Goal: Task Accomplishment & Management: Complete application form

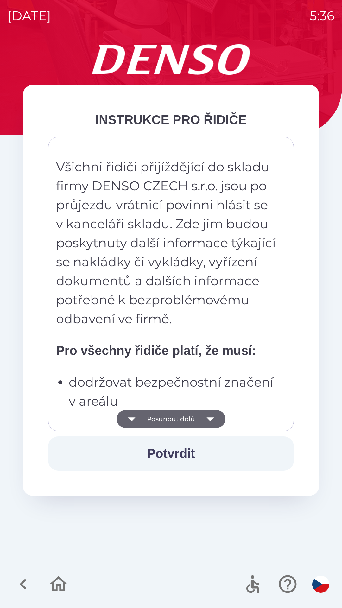
click at [181, 455] on button "Potvrdit" at bounding box center [171, 453] width 246 height 34
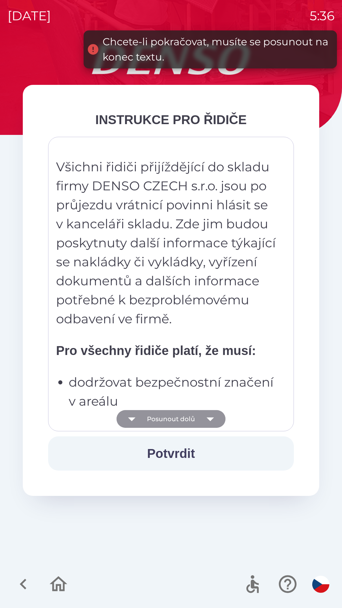
click at [199, 415] on button "Posunout dolů" at bounding box center [171, 419] width 109 height 18
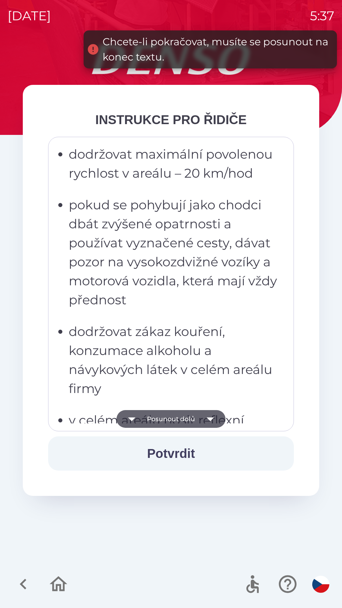
click at [211, 418] on icon "button" at bounding box center [210, 419] width 7 height 4
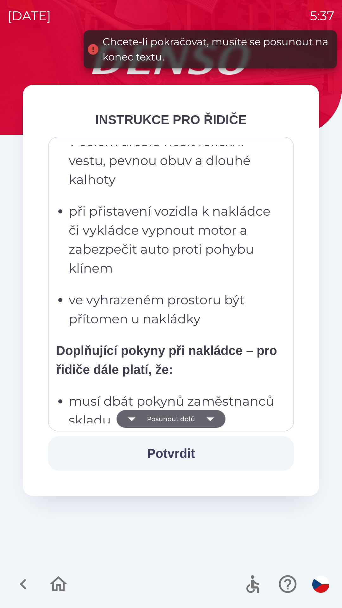
click at [215, 420] on icon "button" at bounding box center [210, 419] width 18 height 18
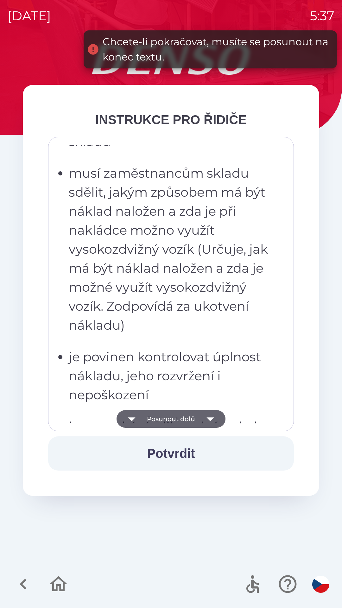
click at [214, 421] on icon "button" at bounding box center [210, 419] width 18 height 18
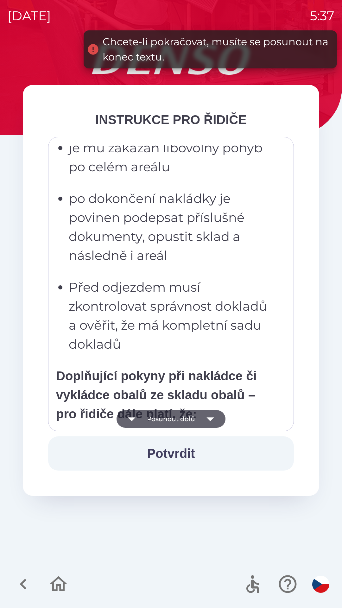
click at [214, 418] on icon "button" at bounding box center [210, 419] width 18 height 18
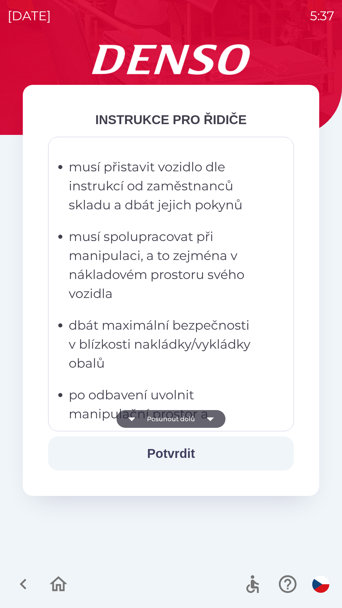
click at [213, 420] on icon "button" at bounding box center [210, 419] width 18 height 18
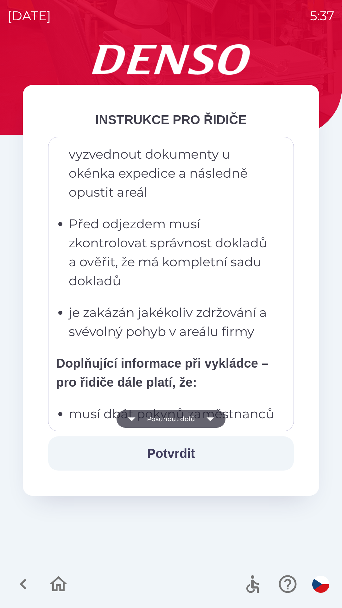
click at [210, 418] on icon "button" at bounding box center [210, 419] width 7 height 4
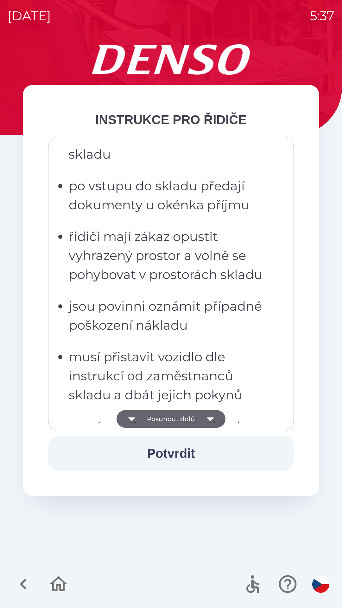
click at [214, 419] on icon "button" at bounding box center [210, 419] width 18 height 18
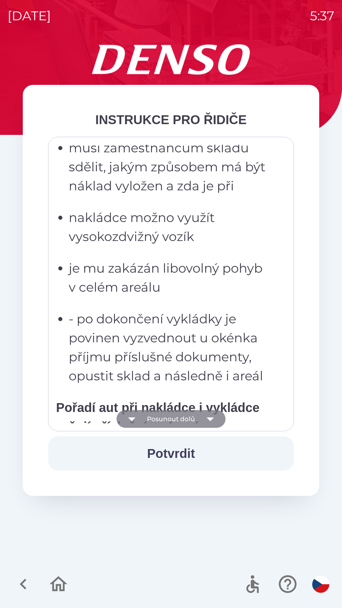
click at [215, 417] on icon "button" at bounding box center [210, 419] width 18 height 18
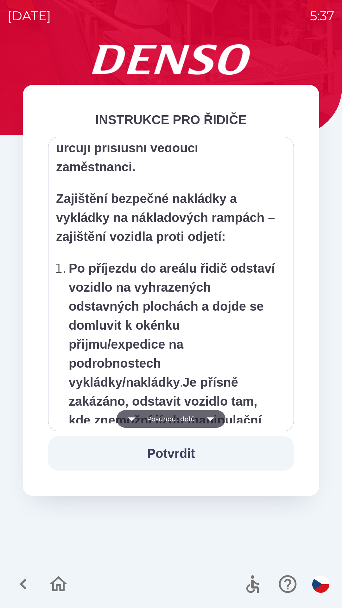
click at [214, 419] on icon "button" at bounding box center [210, 419] width 18 height 18
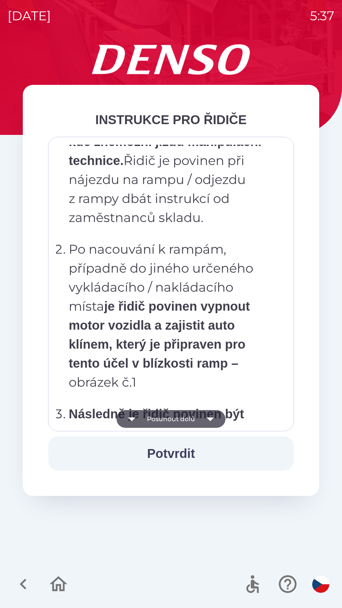
click at [213, 419] on icon "button" at bounding box center [210, 419] width 18 height 18
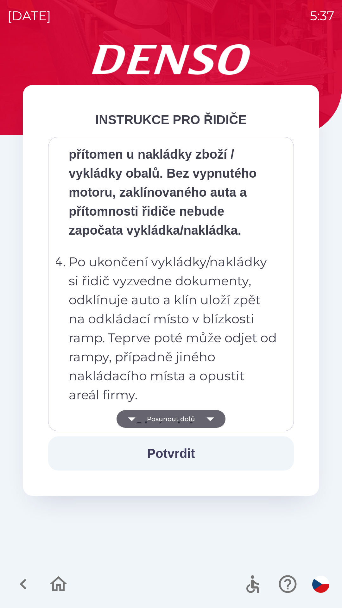
click at [213, 418] on icon "button" at bounding box center [210, 419] width 18 height 18
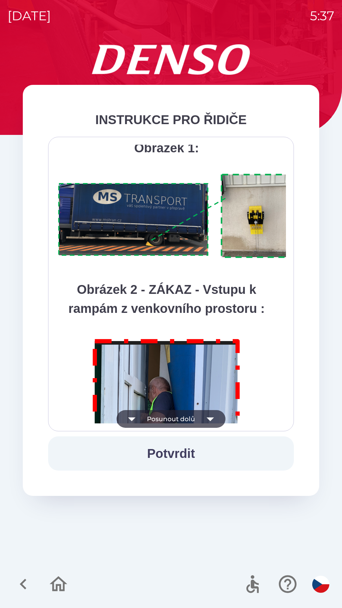
click at [213, 417] on icon "button" at bounding box center [210, 419] width 18 height 18
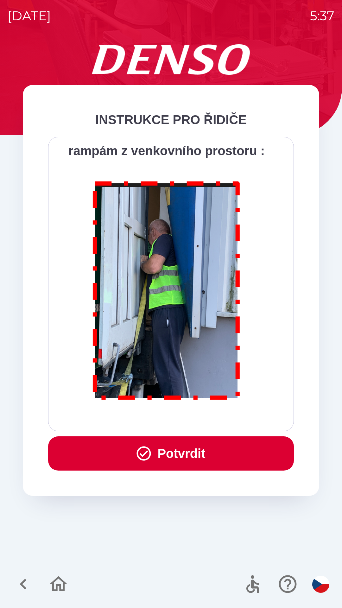
click at [212, 418] on div "Všichni řidiči přijíždějící do skladu firmy DENSO CZECH s.r.o. jsou po průjezdu…" at bounding box center [171, 284] width 230 height 279
click at [192, 452] on button "Potvrdit" at bounding box center [171, 453] width 246 height 34
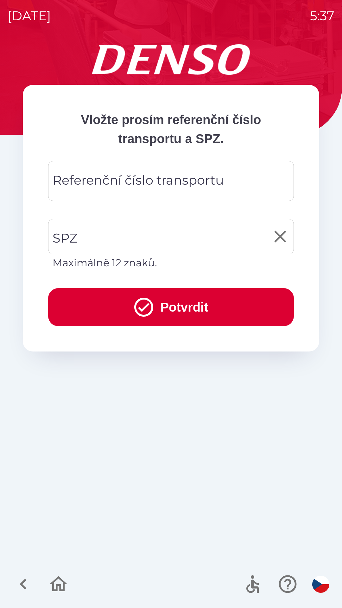
click at [100, 234] on input "SPZ" at bounding box center [166, 237] width 231 height 30
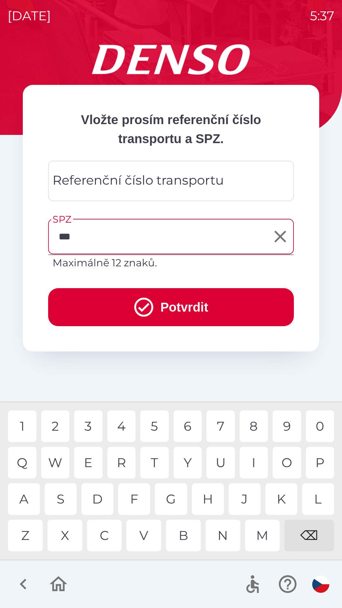
click at [123, 425] on div "4" at bounding box center [121, 426] width 29 height 32
click at [155, 428] on div "5" at bounding box center [154, 426] width 29 height 32
click at [285, 427] on div "9" at bounding box center [287, 426] width 29 height 32
type input "*******"
click at [251, 428] on div "8" at bounding box center [254, 426] width 29 height 32
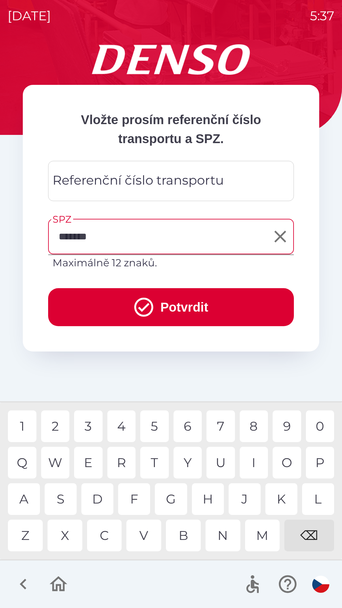
click at [179, 302] on button "Potvrdit" at bounding box center [171, 307] width 246 height 38
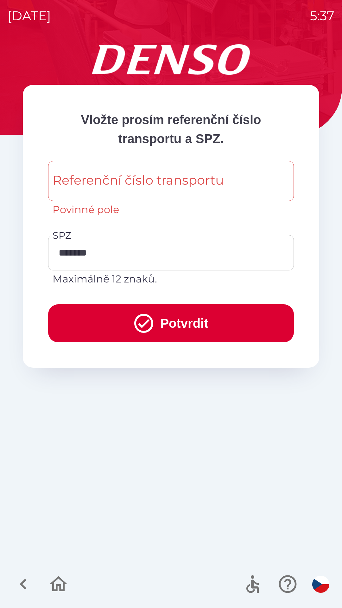
click at [147, 182] on div "Referenční číslo transportu Referenční číslo transportu Povinné pole" at bounding box center [171, 189] width 246 height 56
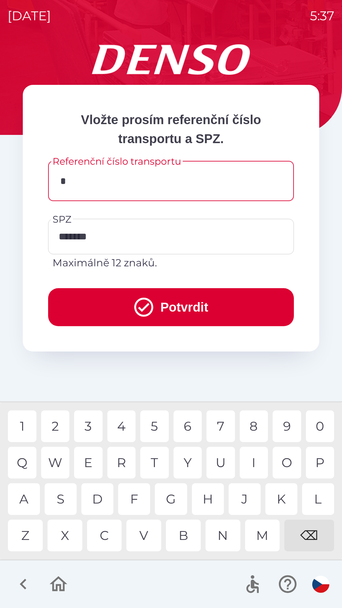
click at [279, 500] on div "K" at bounding box center [281, 499] width 32 height 32
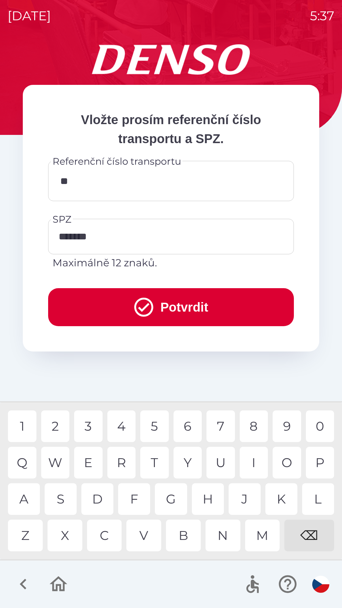
click at [284, 463] on div "O" at bounding box center [287, 463] width 29 height 32
click at [109, 537] on div "C" at bounding box center [104, 536] width 35 height 32
click at [313, 425] on div "0" at bounding box center [320, 426] width 29 height 32
click at [89, 425] on div "3" at bounding box center [88, 426] width 29 height 32
click at [58, 430] on div "2" at bounding box center [55, 426] width 29 height 32
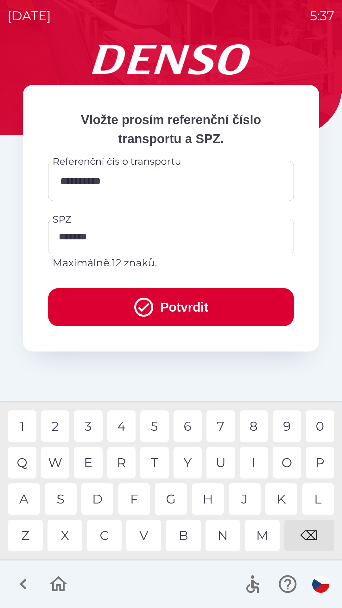
type input "**********"
click at [315, 425] on div "0" at bounding box center [320, 426] width 29 height 32
click at [179, 305] on button "Potvrdit" at bounding box center [171, 307] width 246 height 38
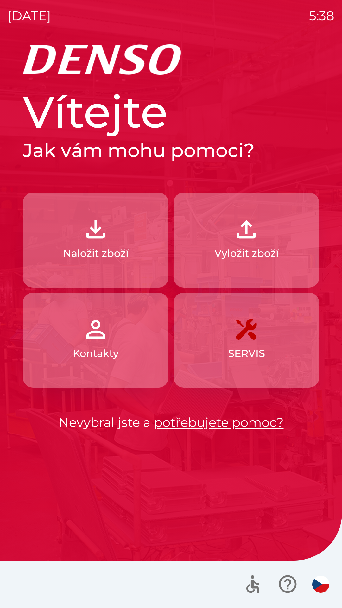
click at [99, 250] on p "Naložit zboží" at bounding box center [96, 253] width 66 height 15
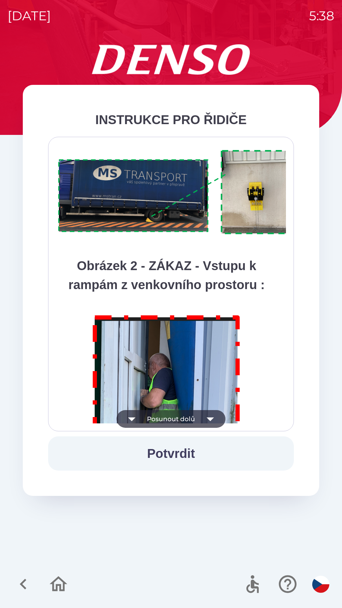
scroll to position [3559, 0]
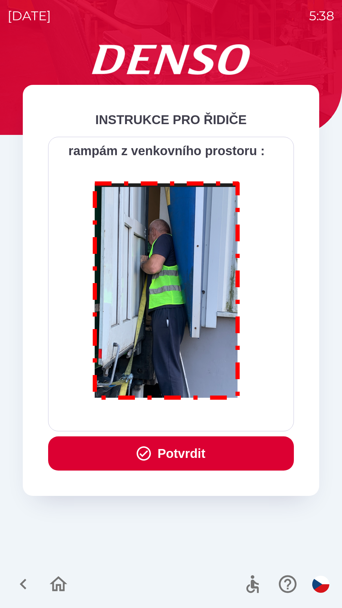
click at [169, 451] on button "Potvrdit" at bounding box center [171, 453] width 246 height 34
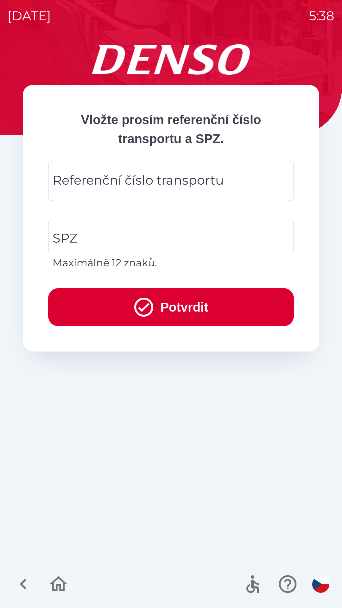
click at [100, 177] on div "Referenční číslo transportu Referenční číslo transportu" at bounding box center [171, 181] width 246 height 40
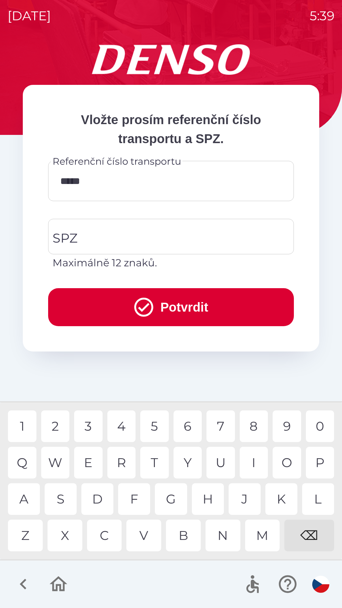
type input "******"
click at [89, 231] on input "SPZ" at bounding box center [166, 237] width 231 height 30
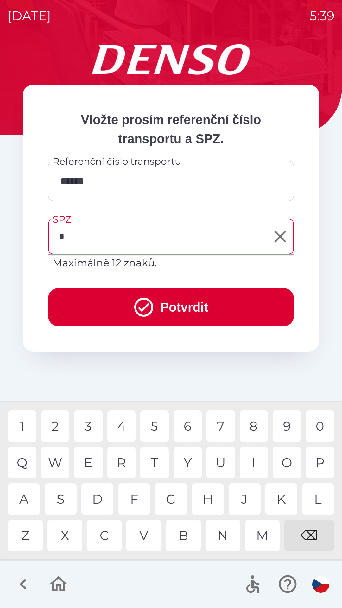
click at [121, 429] on div "4" at bounding box center [121, 426] width 29 height 32
click at [63, 498] on div "S" at bounding box center [61, 499] width 32 height 32
click at [262, 536] on div "M" at bounding box center [262, 536] width 35 height 32
type input "*******"
click at [56, 427] on div "2" at bounding box center [55, 426] width 29 height 32
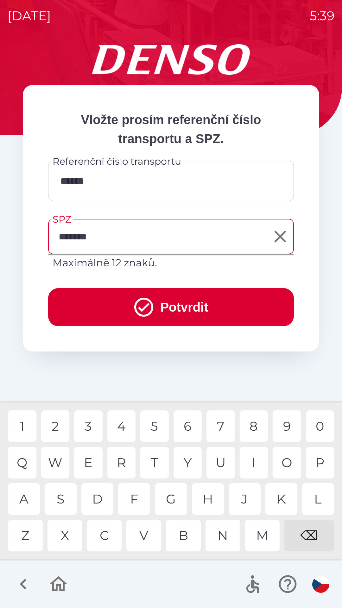
click at [92, 288] on button "Potvrdit" at bounding box center [171, 307] width 246 height 38
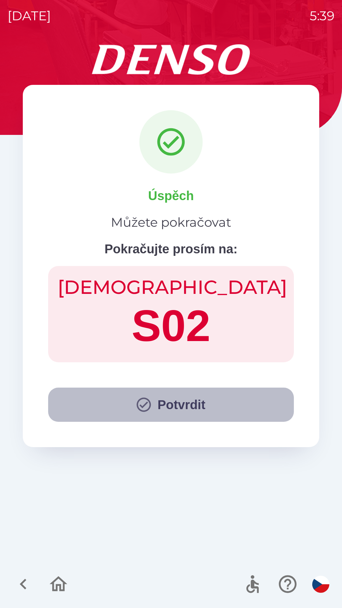
click at [182, 404] on button "Potvrdit" at bounding box center [171, 405] width 246 height 34
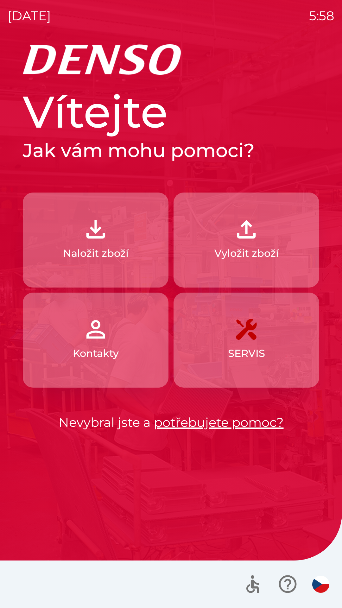
click at [264, 252] on p "Vyložit zboží" at bounding box center [246, 253] width 64 height 15
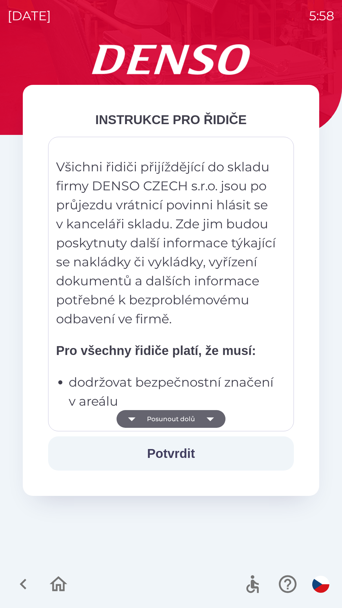
click at [182, 454] on button "Potvrdit" at bounding box center [171, 453] width 246 height 34
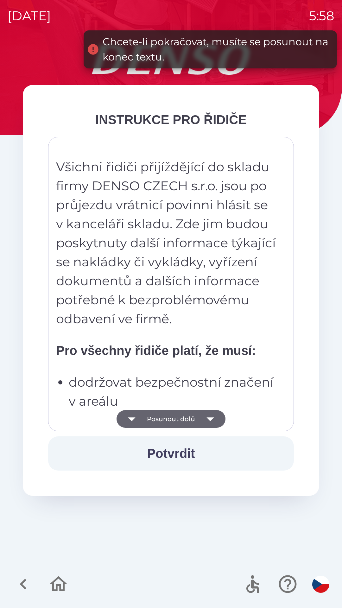
click at [214, 420] on icon "button" at bounding box center [210, 419] width 18 height 18
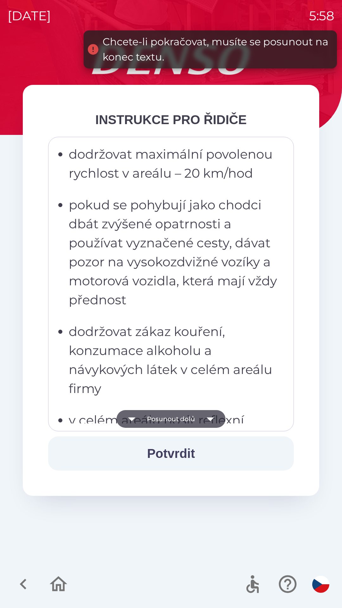
click at [210, 420] on icon "button" at bounding box center [210, 419] width 7 height 4
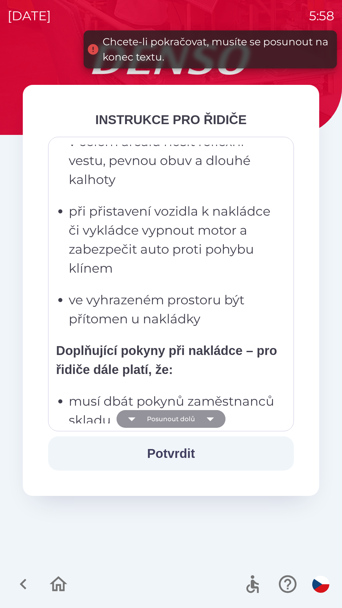
click at [212, 419] on icon "button" at bounding box center [210, 419] width 7 height 4
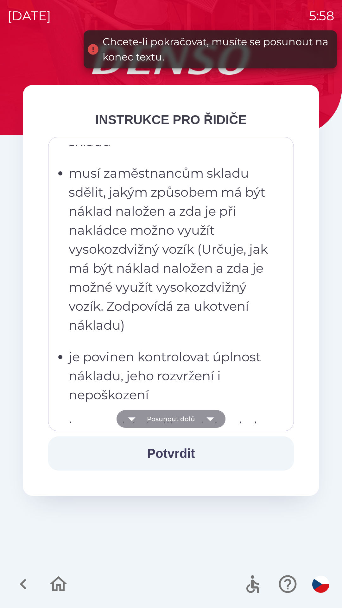
click at [211, 416] on icon "button" at bounding box center [210, 419] width 18 height 18
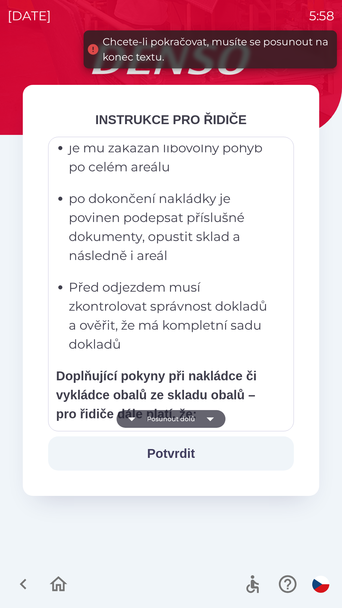
click at [210, 416] on icon "button" at bounding box center [210, 419] width 18 height 18
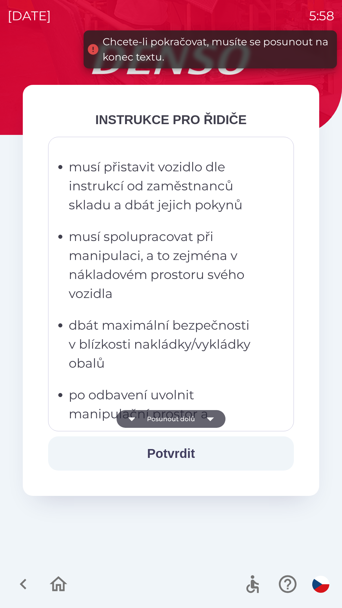
click at [211, 413] on icon "button" at bounding box center [210, 419] width 18 height 18
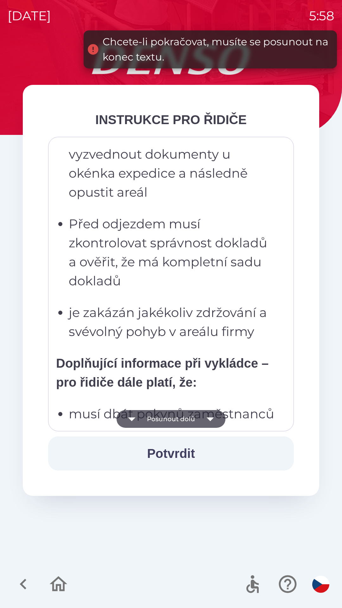
click at [210, 413] on icon "button" at bounding box center [210, 419] width 18 height 18
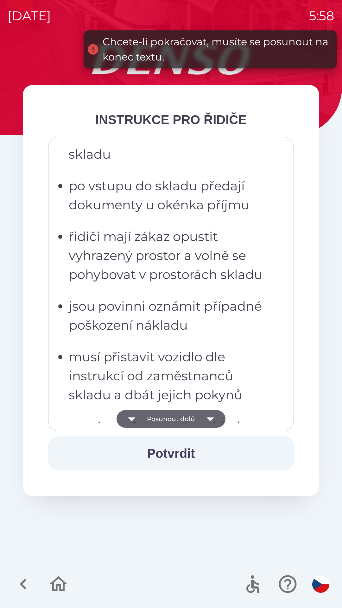
click at [210, 413] on icon "button" at bounding box center [210, 419] width 18 height 18
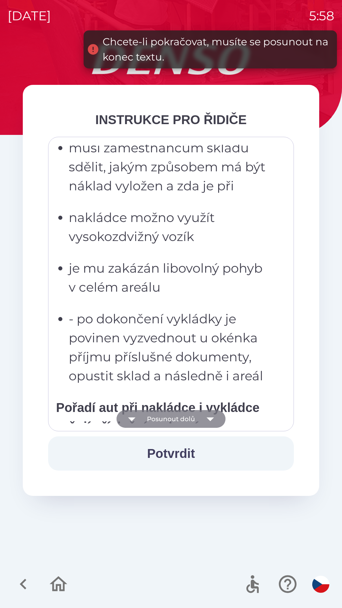
click at [212, 412] on icon "button" at bounding box center [210, 419] width 18 height 18
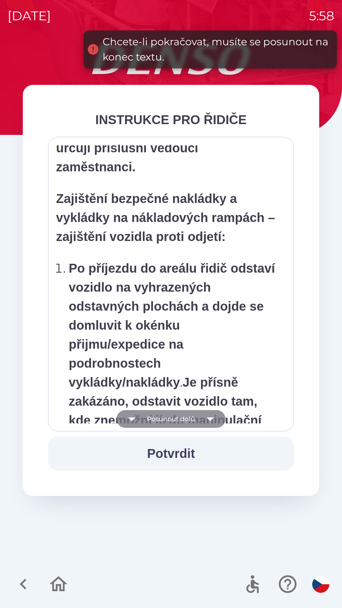
click at [213, 415] on icon "button" at bounding box center [210, 419] width 18 height 18
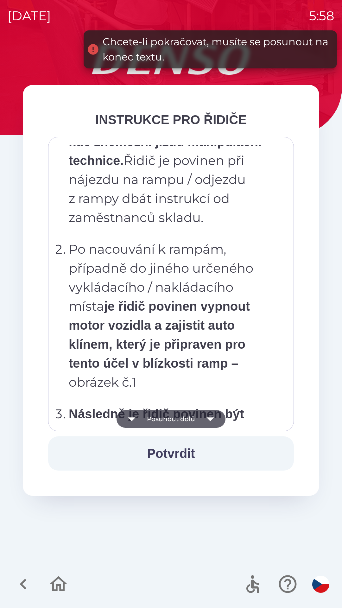
click at [215, 412] on icon "button" at bounding box center [210, 419] width 18 height 18
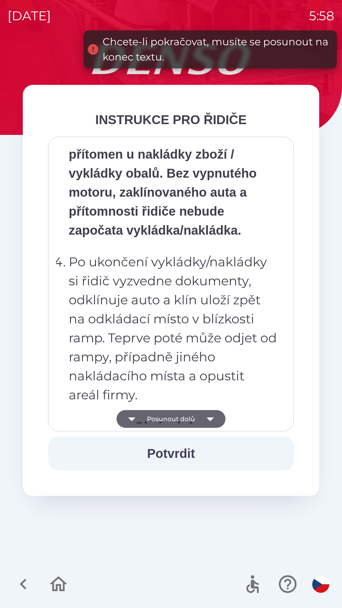
click at [216, 412] on icon "button" at bounding box center [210, 419] width 18 height 18
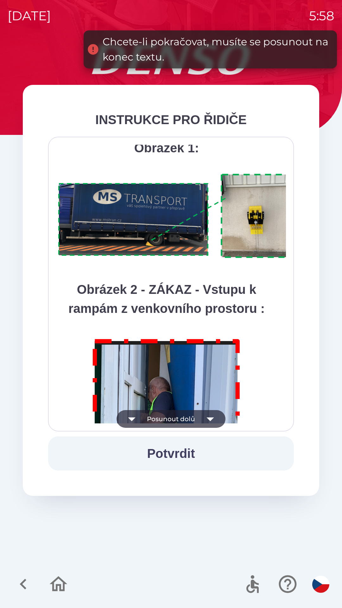
click at [215, 411] on icon "button" at bounding box center [210, 419] width 18 height 18
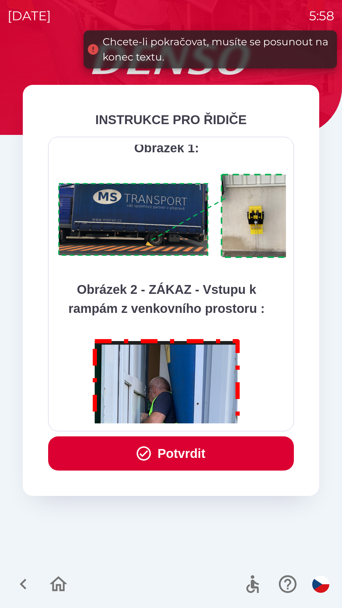
scroll to position [3559, 0]
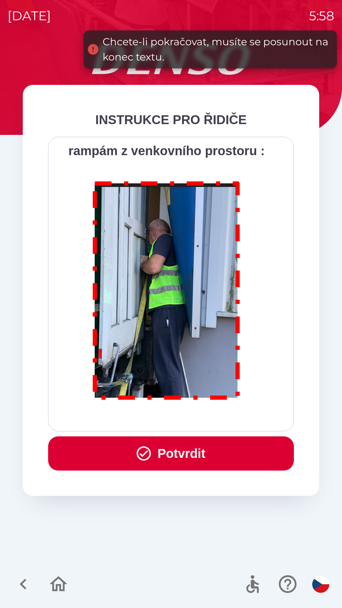
click at [213, 412] on div "Všichni řidiči přijíždějící do skladu firmy DENSO CZECH s.r.o. jsou po průjezdu…" at bounding box center [171, 284] width 230 height 279
click at [187, 454] on button "Potvrdit" at bounding box center [171, 453] width 246 height 34
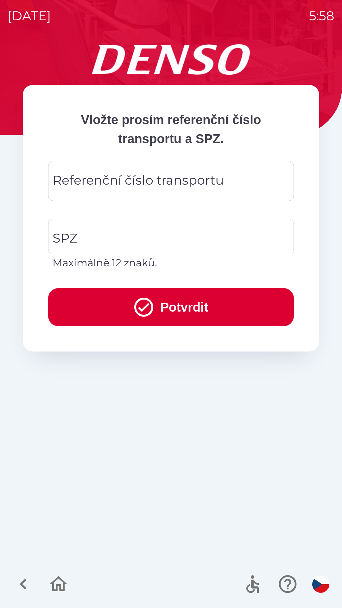
click at [171, 182] on div "Referenční číslo transportu Referenční číslo transportu" at bounding box center [171, 181] width 246 height 40
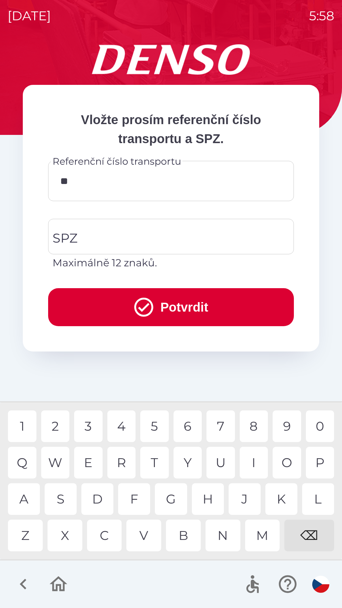
click at [318, 423] on div "0" at bounding box center [320, 426] width 29 height 32
click at [152, 424] on div "5" at bounding box center [154, 426] width 29 height 32
type input "*******"
click at [158, 425] on div "5" at bounding box center [154, 426] width 29 height 32
click at [134, 239] on input "SPZ" at bounding box center [166, 237] width 231 height 30
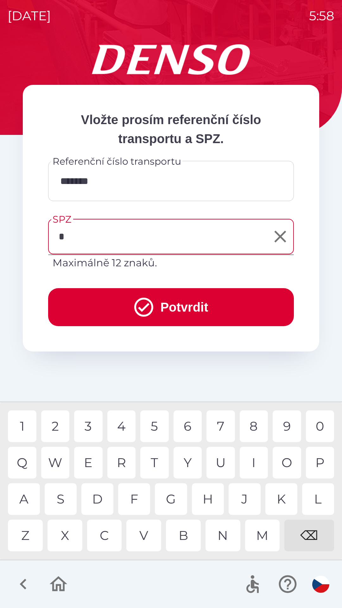
click at [193, 422] on div "6" at bounding box center [188, 426] width 29 height 32
click at [88, 423] on div "3" at bounding box center [88, 426] width 29 height 32
click at [86, 426] on div "3" at bounding box center [88, 426] width 29 height 32
type input "*******"
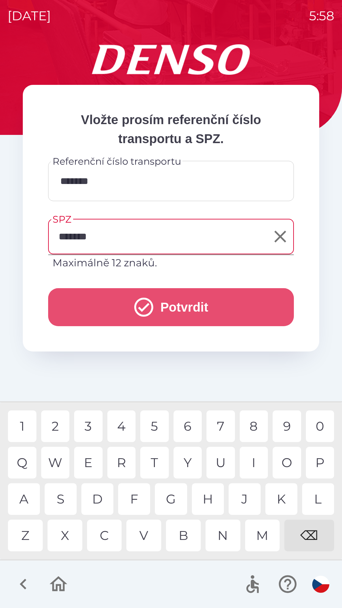
click at [186, 303] on button "Potvrdit" at bounding box center [171, 307] width 246 height 38
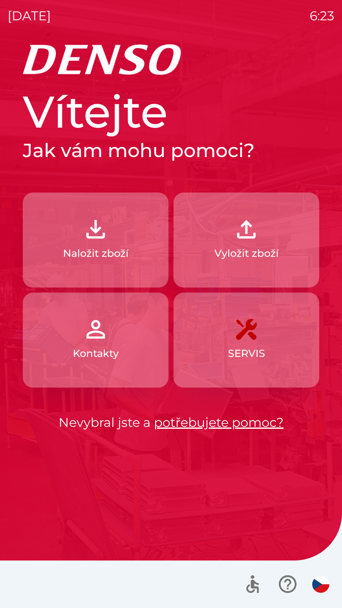
click at [286, 249] on button "Vyložit zboží" at bounding box center [247, 240] width 146 height 95
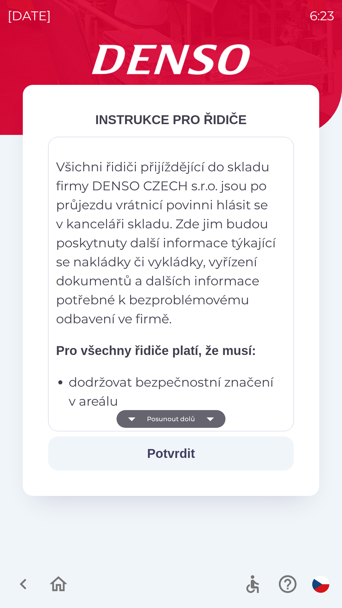
click at [193, 423] on button "Posunout dolů" at bounding box center [171, 419] width 109 height 18
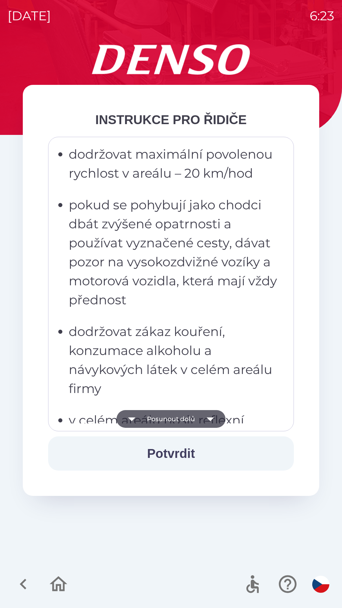
click at [192, 418] on button "Posunout dolů" at bounding box center [171, 419] width 109 height 18
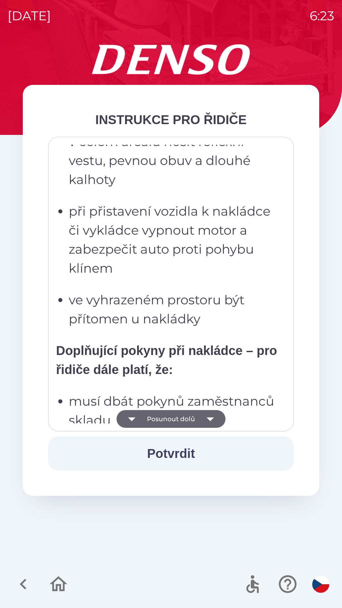
click at [191, 418] on button "Posunout dolů" at bounding box center [171, 419] width 109 height 18
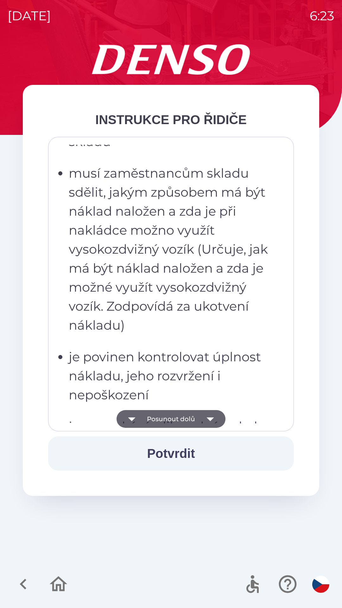
click at [191, 416] on button "Posunout dolů" at bounding box center [171, 419] width 109 height 18
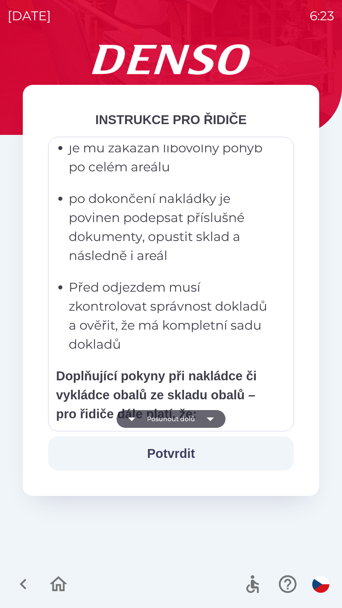
click at [192, 415] on button "Posunout dolů" at bounding box center [171, 419] width 109 height 18
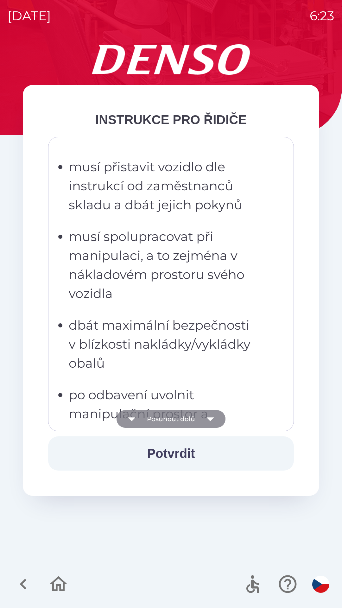
click at [191, 413] on button "Posunout dolů" at bounding box center [171, 419] width 109 height 18
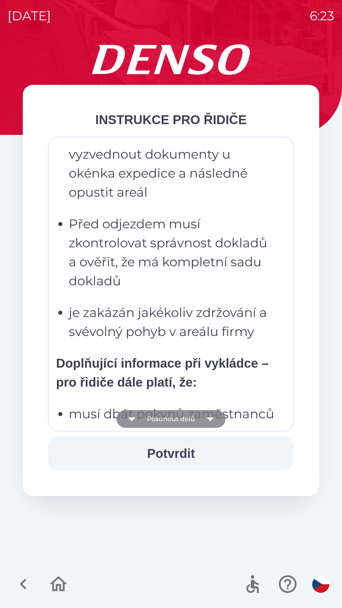
click at [193, 412] on button "Posunout dolů" at bounding box center [171, 419] width 109 height 18
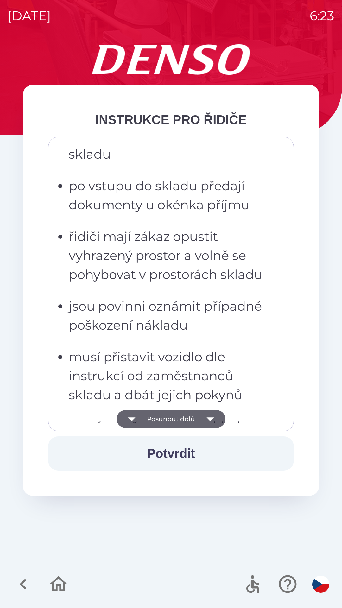
click at [194, 413] on button "Posunout dolů" at bounding box center [171, 419] width 109 height 18
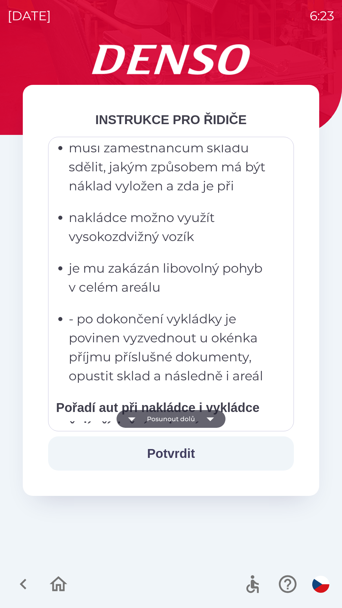
click at [196, 415] on button "Posunout dolů" at bounding box center [171, 419] width 109 height 18
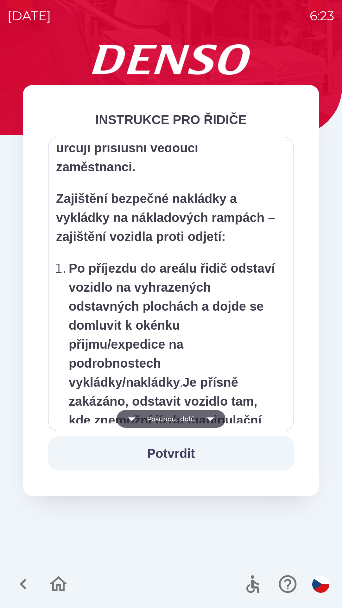
click at [197, 414] on button "Posunout dolů" at bounding box center [171, 419] width 109 height 18
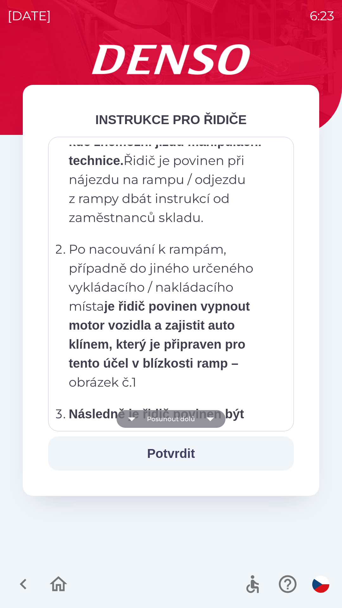
click at [197, 414] on button "Posunout dolů" at bounding box center [171, 419] width 109 height 18
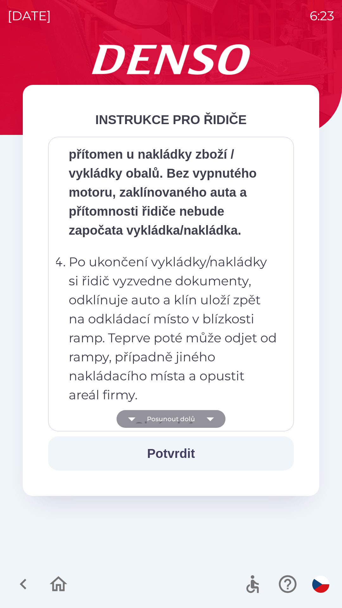
click at [202, 416] on icon "button" at bounding box center [210, 419] width 18 height 18
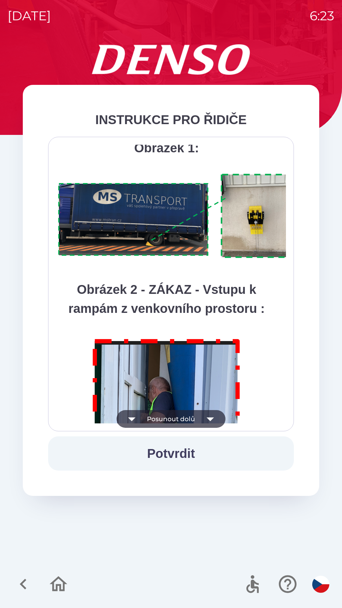
click at [182, 419] on button "Posunout dolů" at bounding box center [171, 419] width 109 height 18
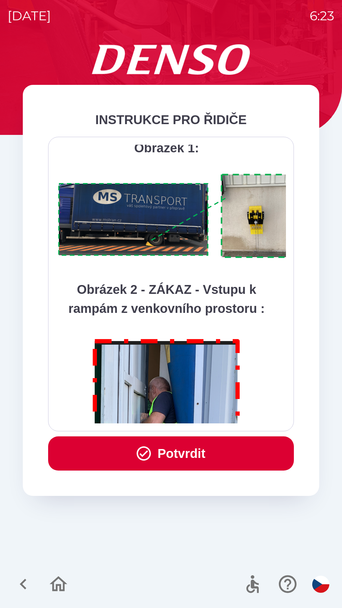
scroll to position [3559, 0]
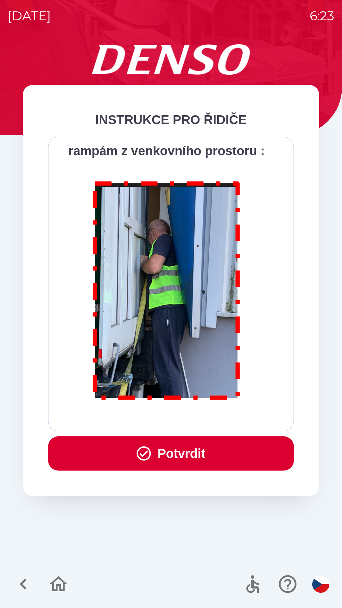
click at [187, 452] on button "Potvrdit" at bounding box center [171, 453] width 246 height 34
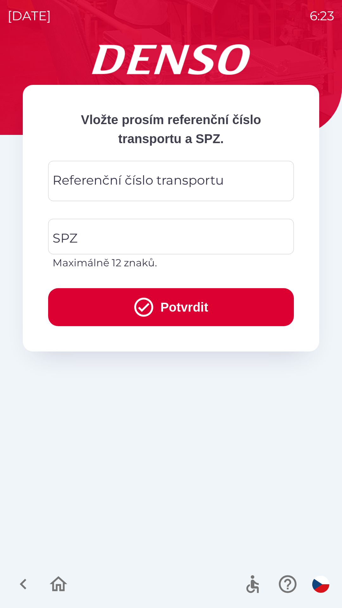
click at [223, 183] on div "Referenční číslo transportu Referenční číslo transportu" at bounding box center [171, 181] width 246 height 40
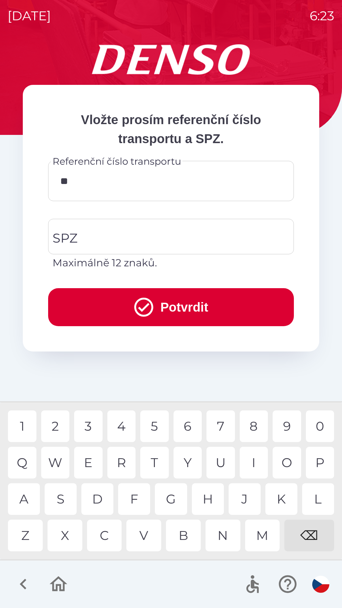
click at [28, 489] on div "A" at bounding box center [24, 499] width 32 height 32
click at [322, 459] on div "P" at bounding box center [320, 463] width 29 height 32
click at [254, 427] on div "8" at bounding box center [254, 426] width 29 height 32
click at [56, 431] on div "2" at bounding box center [55, 426] width 29 height 32
type input "********"
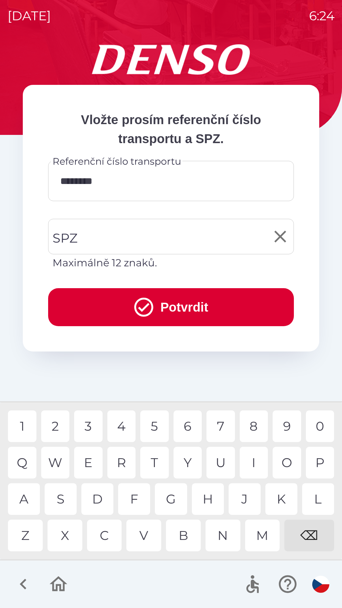
click at [178, 236] on input "SPZ" at bounding box center [166, 237] width 231 height 30
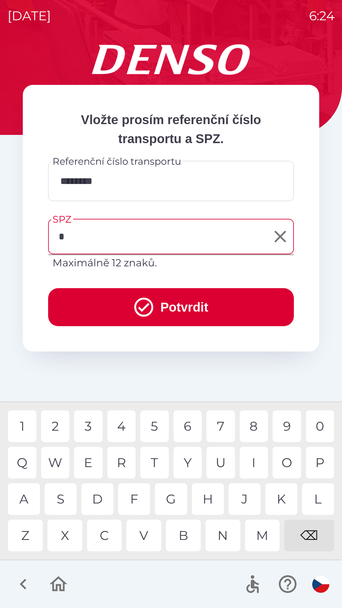
click at [224, 428] on div "7" at bounding box center [221, 426] width 29 height 32
click at [322, 463] on div "P" at bounding box center [320, 463] width 29 height 32
click at [188, 427] on div "6" at bounding box center [188, 426] width 29 height 32
type input "*******"
click at [190, 309] on button "Potvrdit" at bounding box center [171, 307] width 246 height 38
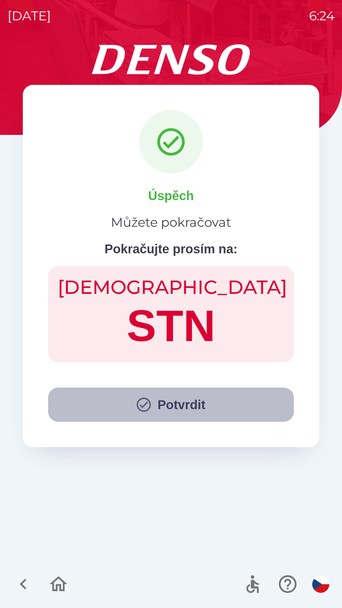
click at [159, 403] on button "Potvrdit" at bounding box center [171, 405] width 246 height 34
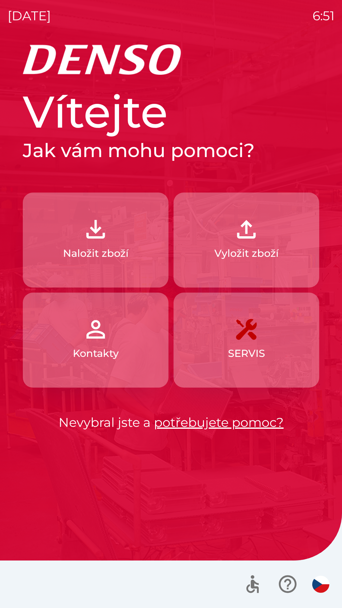
click at [244, 251] on p "Vyložit zboží" at bounding box center [246, 253] width 64 height 15
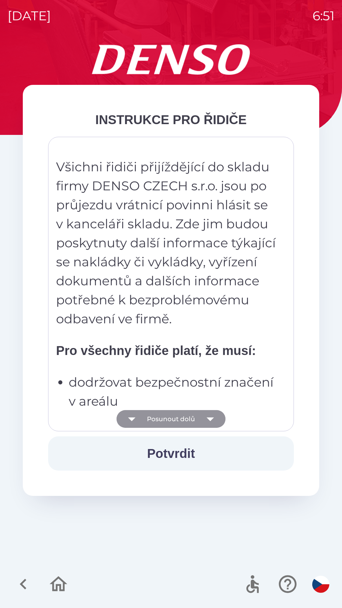
click at [210, 416] on icon "button" at bounding box center [210, 419] width 18 height 18
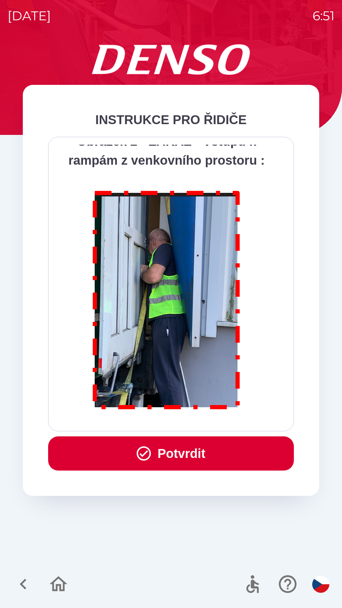
scroll to position [3559, 0]
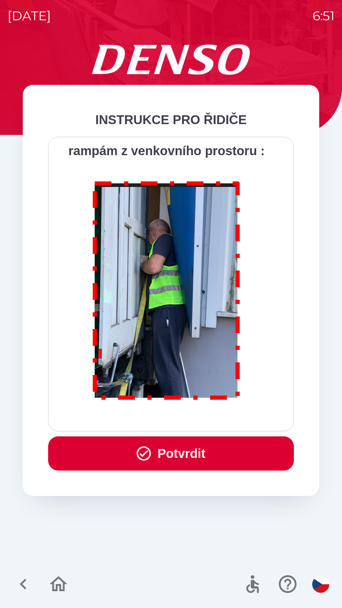
click at [192, 454] on button "Potvrdit" at bounding box center [171, 453] width 246 height 34
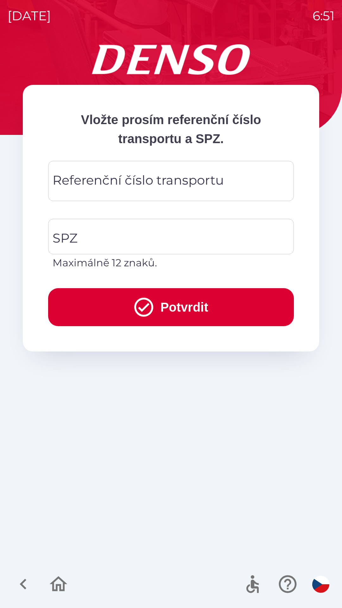
click at [118, 178] on div "Referenční číslo transportu Referenční číslo transportu" at bounding box center [171, 181] width 246 height 40
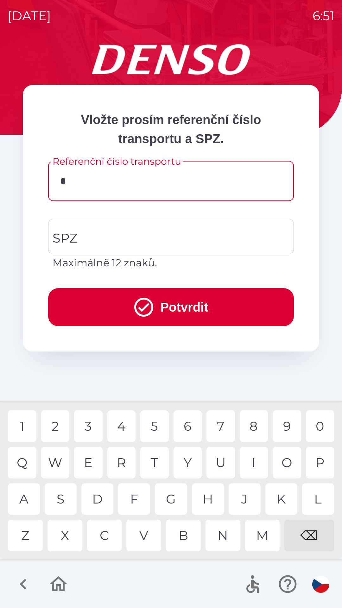
click at [278, 500] on div "K" at bounding box center [281, 499] width 32 height 32
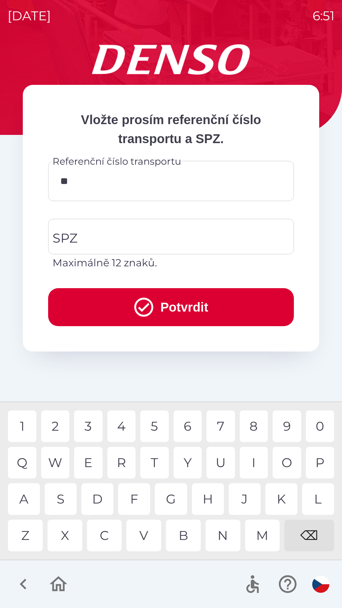
click at [287, 463] on div "O" at bounding box center [287, 463] width 29 height 32
click at [221, 469] on div "U" at bounding box center [221, 463] width 29 height 32
click at [54, 425] on div "2" at bounding box center [55, 426] width 29 height 32
click at [253, 426] on div "8" at bounding box center [254, 426] width 29 height 32
click at [23, 429] on div "1" at bounding box center [22, 426] width 29 height 32
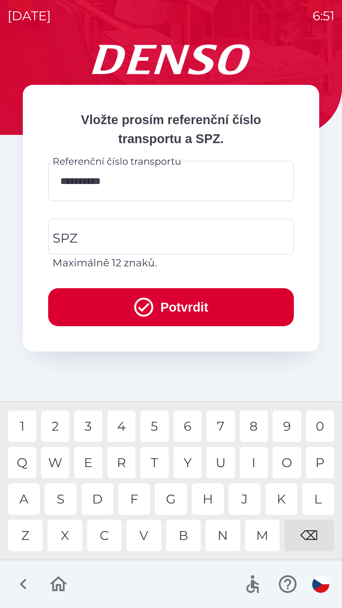
click at [286, 429] on div "9" at bounding box center [287, 426] width 29 height 32
type input "**********"
click at [312, 425] on div "0" at bounding box center [320, 426] width 29 height 32
click at [104, 235] on input "SPZ" at bounding box center [166, 237] width 231 height 30
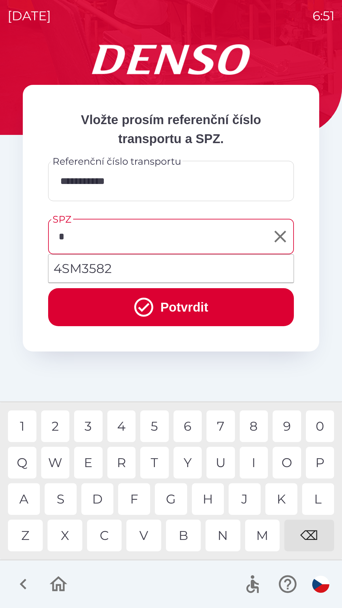
click at [122, 429] on div "4" at bounding box center [121, 426] width 29 height 32
click at [311, 502] on div "L" at bounding box center [318, 499] width 32 height 32
click at [286, 425] on div "9" at bounding box center [287, 426] width 29 height 32
click at [124, 425] on div "4" at bounding box center [121, 426] width 29 height 32
click at [288, 425] on div "9" at bounding box center [287, 426] width 29 height 32
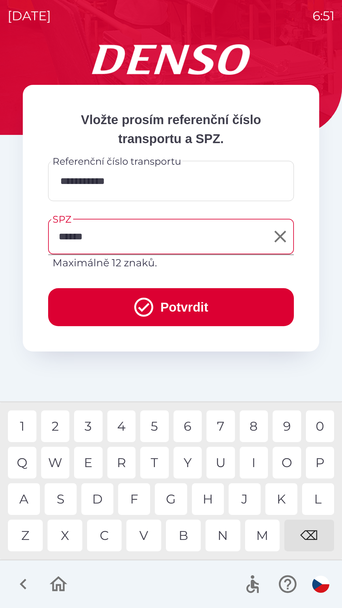
type input "*******"
click at [27, 429] on div "1" at bounding box center [22, 426] width 29 height 32
click at [179, 310] on button "Potvrdit" at bounding box center [171, 307] width 246 height 38
